Goal: Task Accomplishment & Management: Use online tool/utility

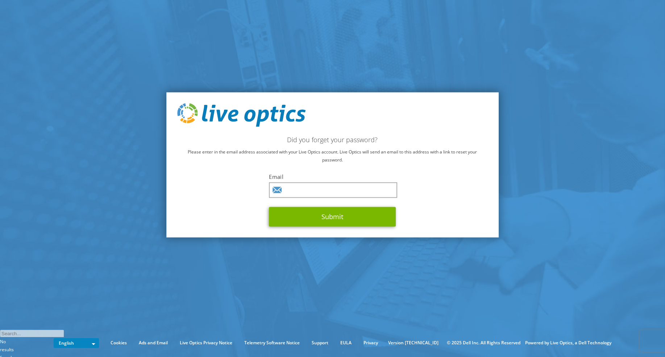
type input "[PERSON_NAME][EMAIL_ADDRESS][DOMAIN_NAME]"
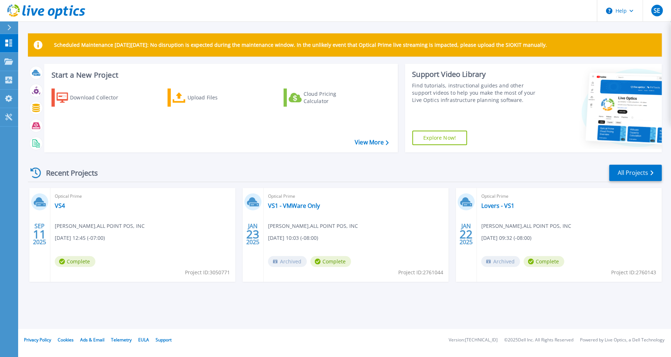
click at [105, 234] on span "[DATE] 12:45 (-07:00)" at bounding box center [80, 238] width 50 height 8
click at [58, 206] on link "VS4" at bounding box center [60, 205] width 10 height 7
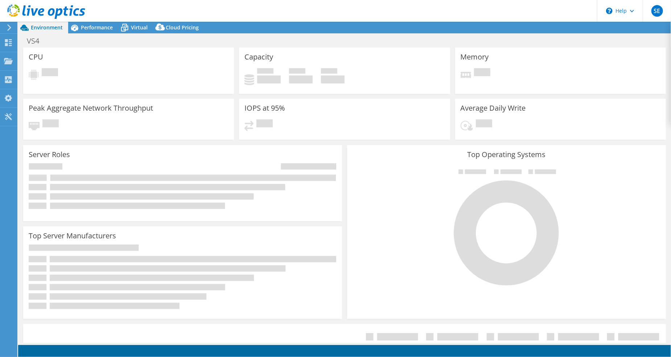
select select "USD"
